Goal: Information Seeking & Learning: Learn about a topic

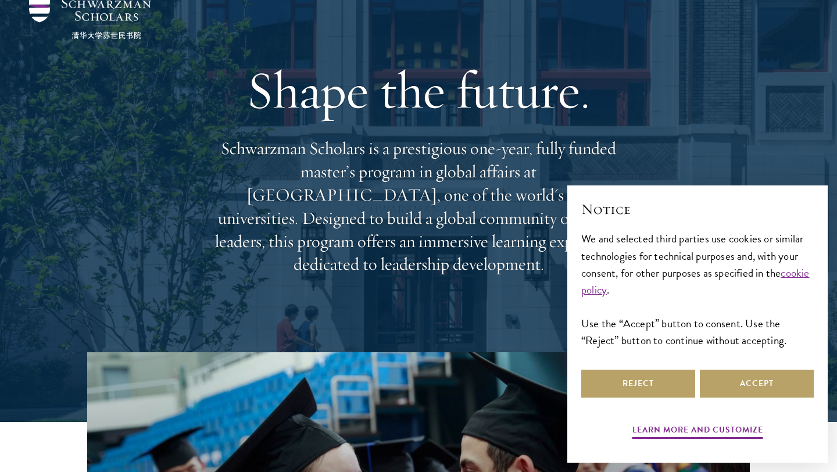
scroll to position [434, 0]
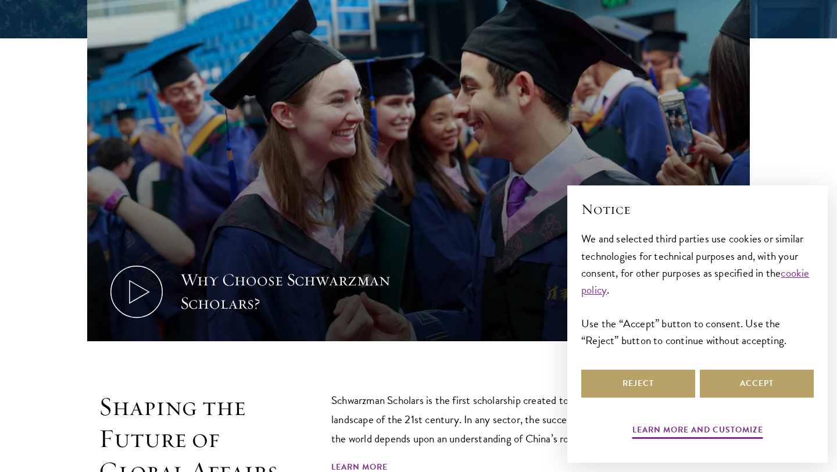
click at [629, 398] on div "Reject Accept" at bounding box center [697, 383] width 232 height 33
click at [614, 391] on button "Reject" at bounding box center [638, 384] width 114 height 28
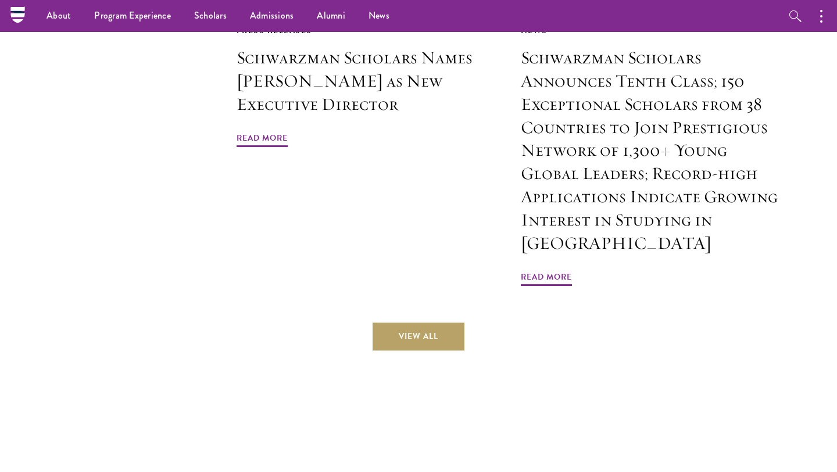
scroll to position [2686, 0]
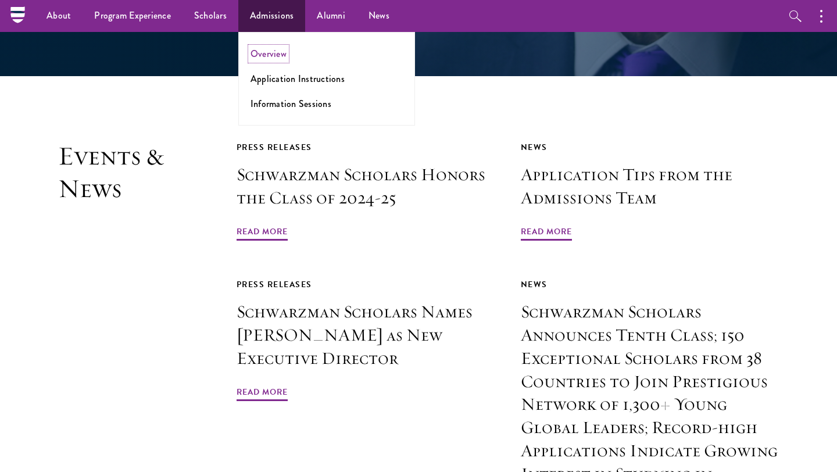
click at [270, 49] on link "Overview" at bounding box center [269, 53] width 36 height 13
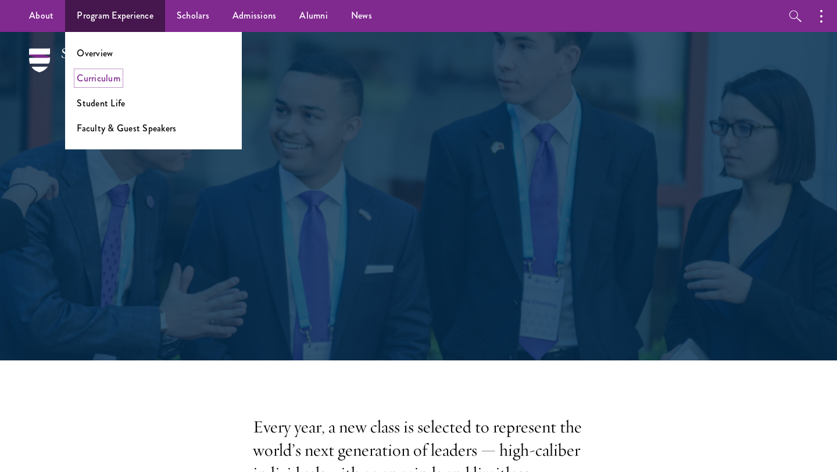
click at [116, 78] on link "Curriculum" at bounding box center [99, 77] width 44 height 13
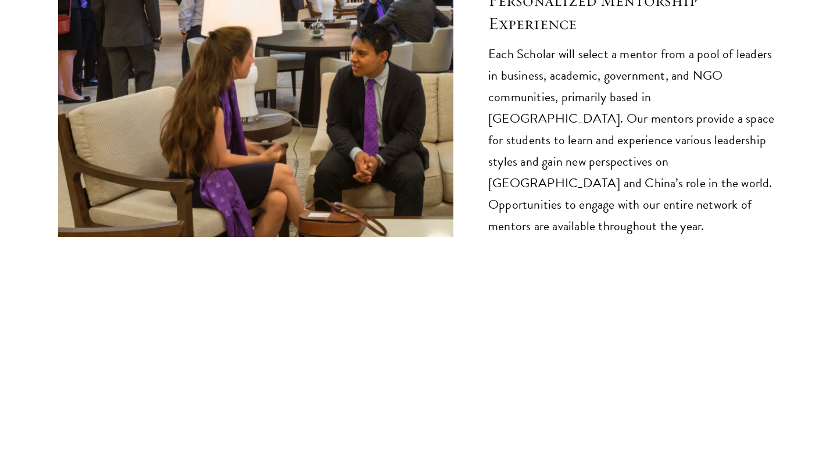
scroll to position [6223, 0]
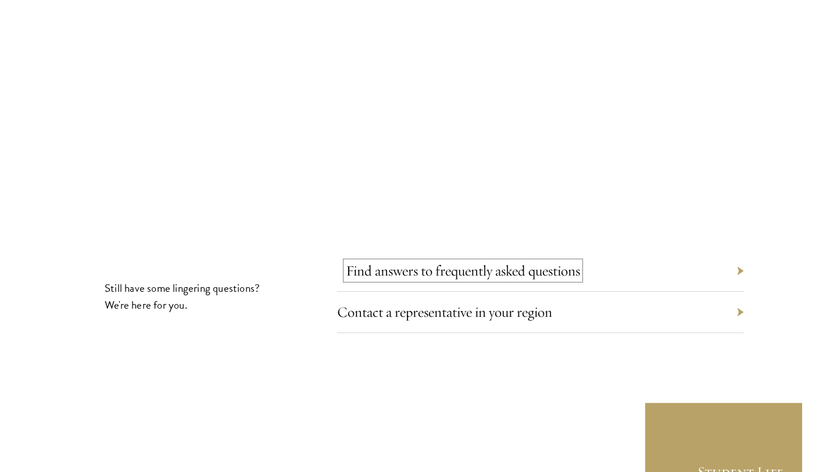
click at [480, 262] on link "Find answers to frequently asked questions" at bounding box center [463, 271] width 234 height 18
